Goal: Transaction & Acquisition: Purchase product/service

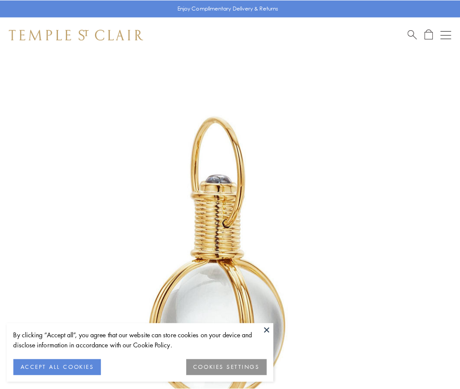
scroll to position [229, 0]
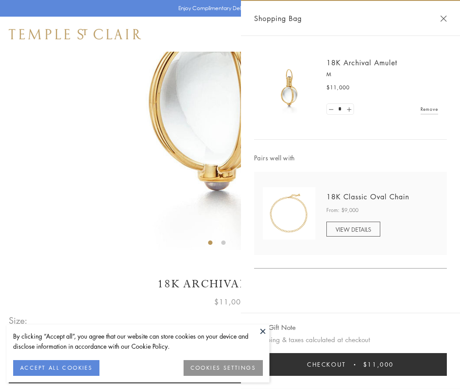
click at [351, 365] on button "Checkout $11,000" at bounding box center [350, 364] width 193 height 23
